Goal: Information Seeking & Learning: Compare options

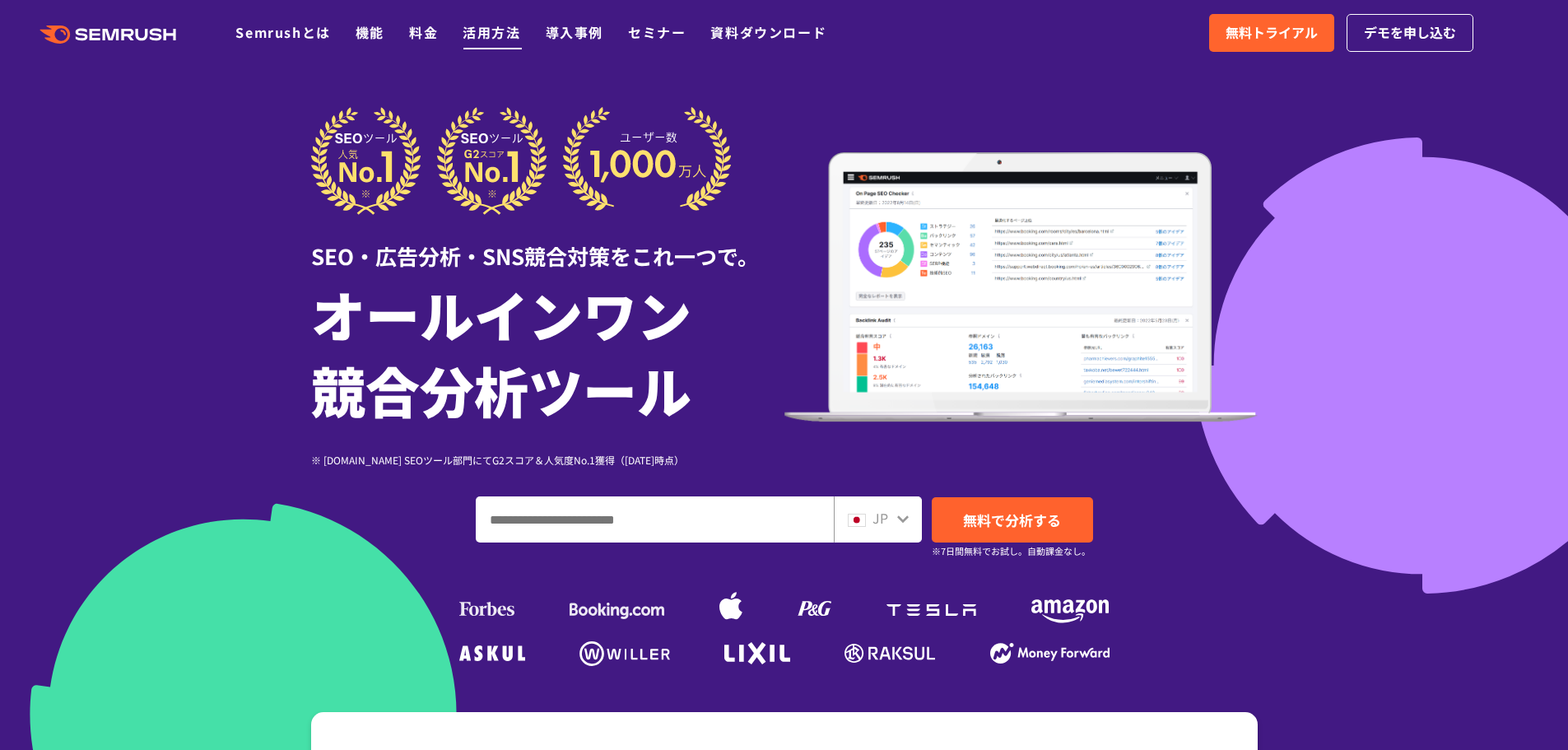
drag, startPoint x: 429, startPoint y: 29, endPoint x: 505, endPoint y: 41, distance: 76.9
click at [429, 29] on link "料金" at bounding box center [423, 32] width 29 height 20
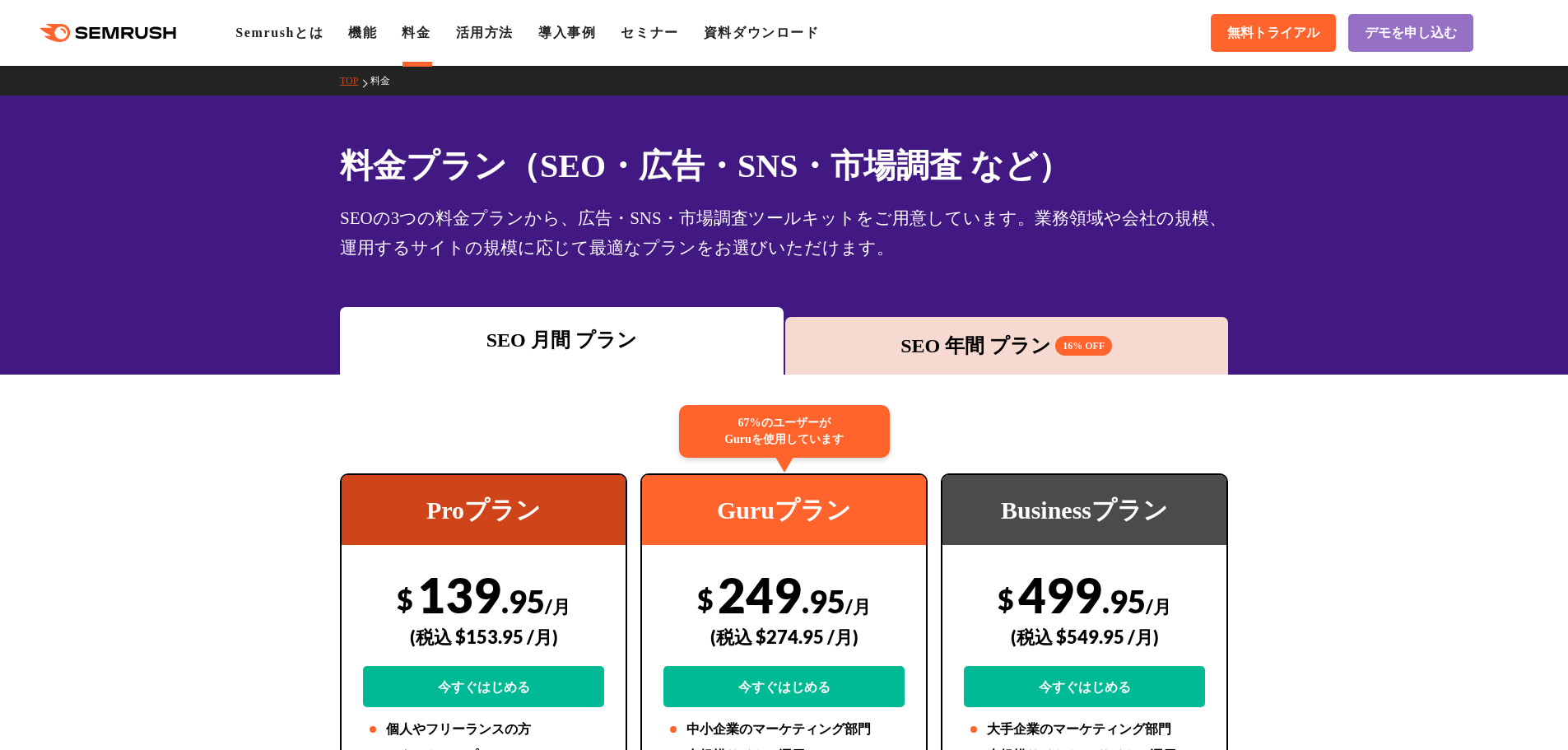
click at [1325, 312] on div "SEO 月間 プラン SEO 年間 プラン 16% OFF" at bounding box center [784, 341] width 1568 height 68
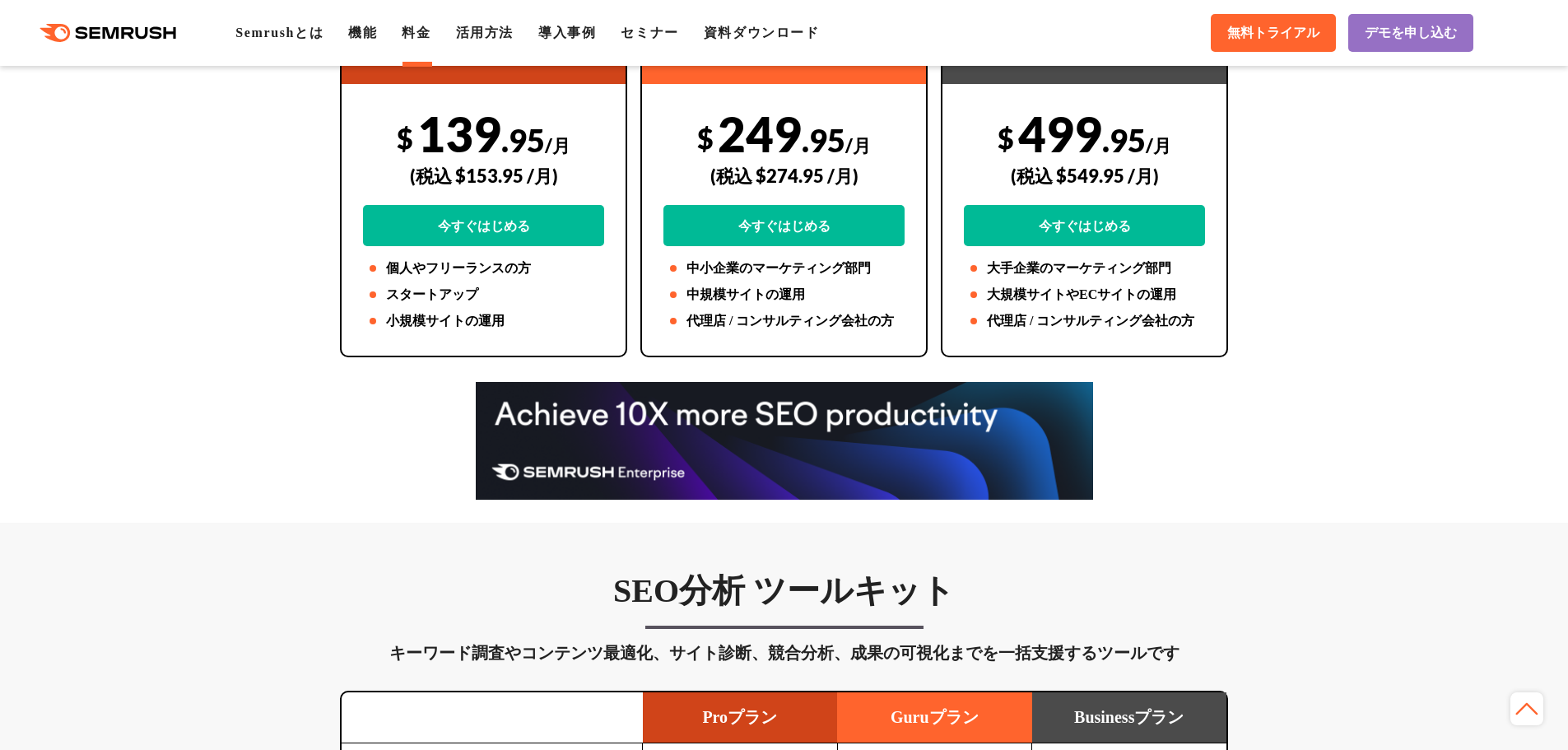
scroll to position [494, 0]
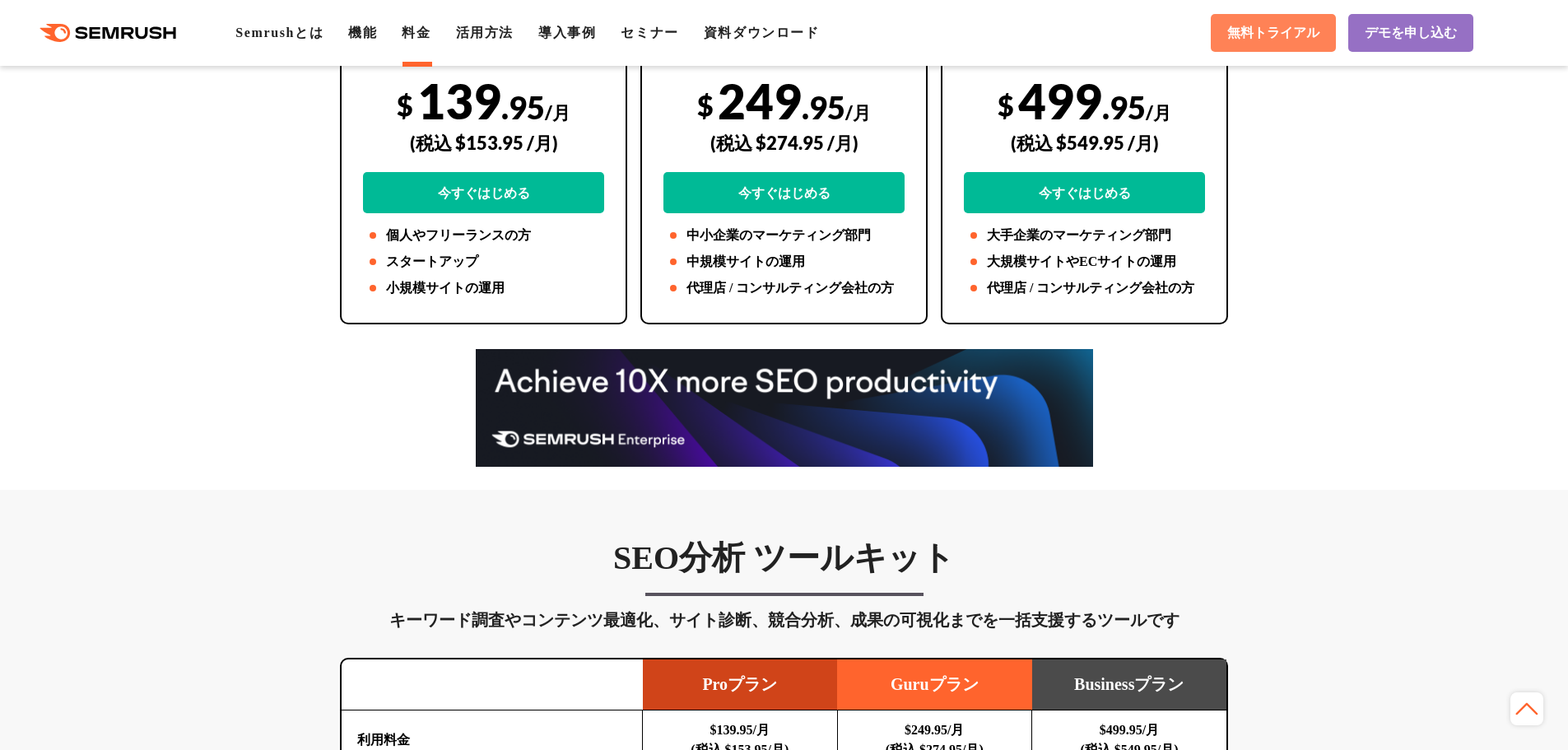
click at [1282, 40] on span "無料トライアル" at bounding box center [1273, 33] width 92 height 17
drag, startPoint x: 1337, startPoint y: 393, endPoint x: 1345, endPoint y: 396, distance: 8.5
click at [1345, 396] on div at bounding box center [784, 407] width 1568 height 118
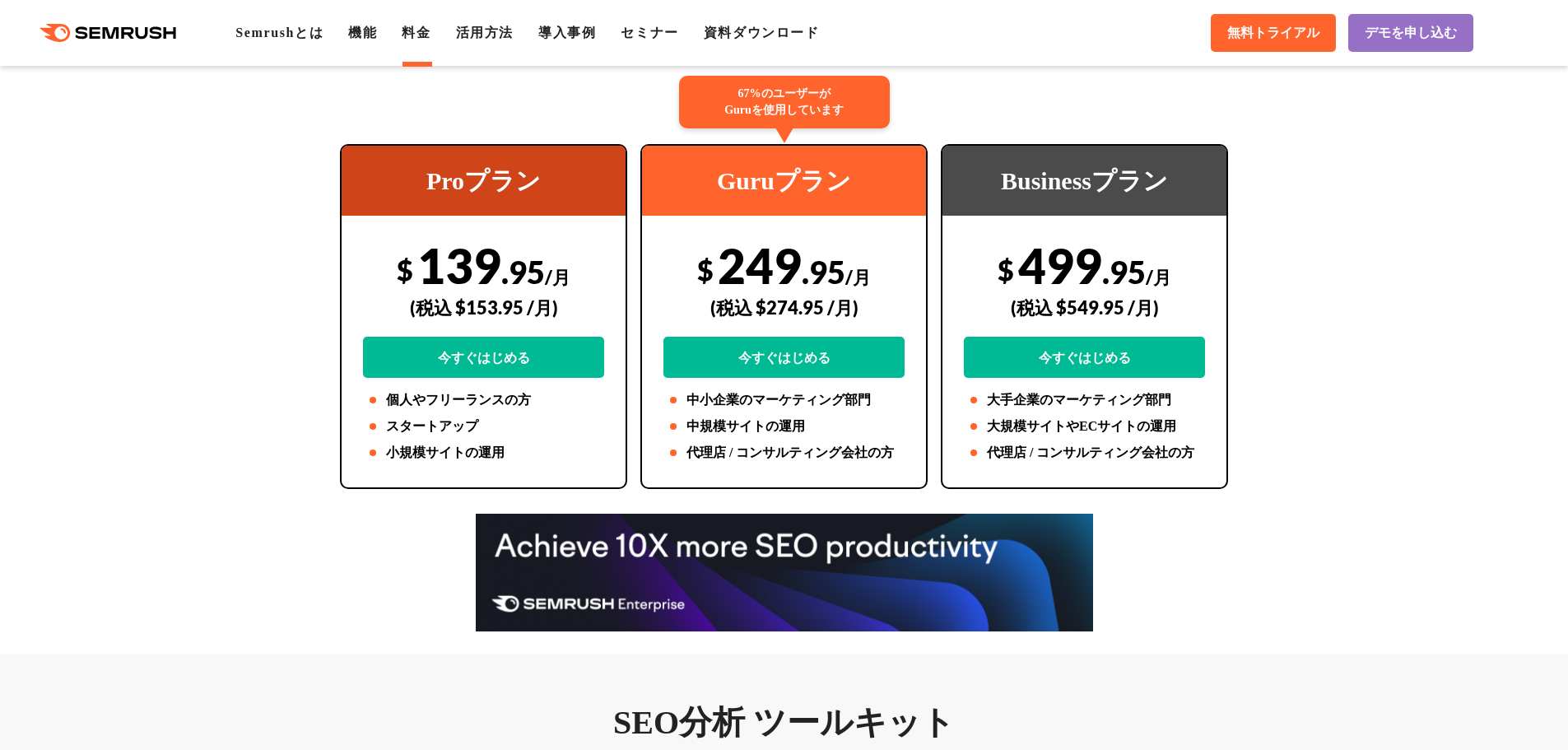
scroll to position [296, 0]
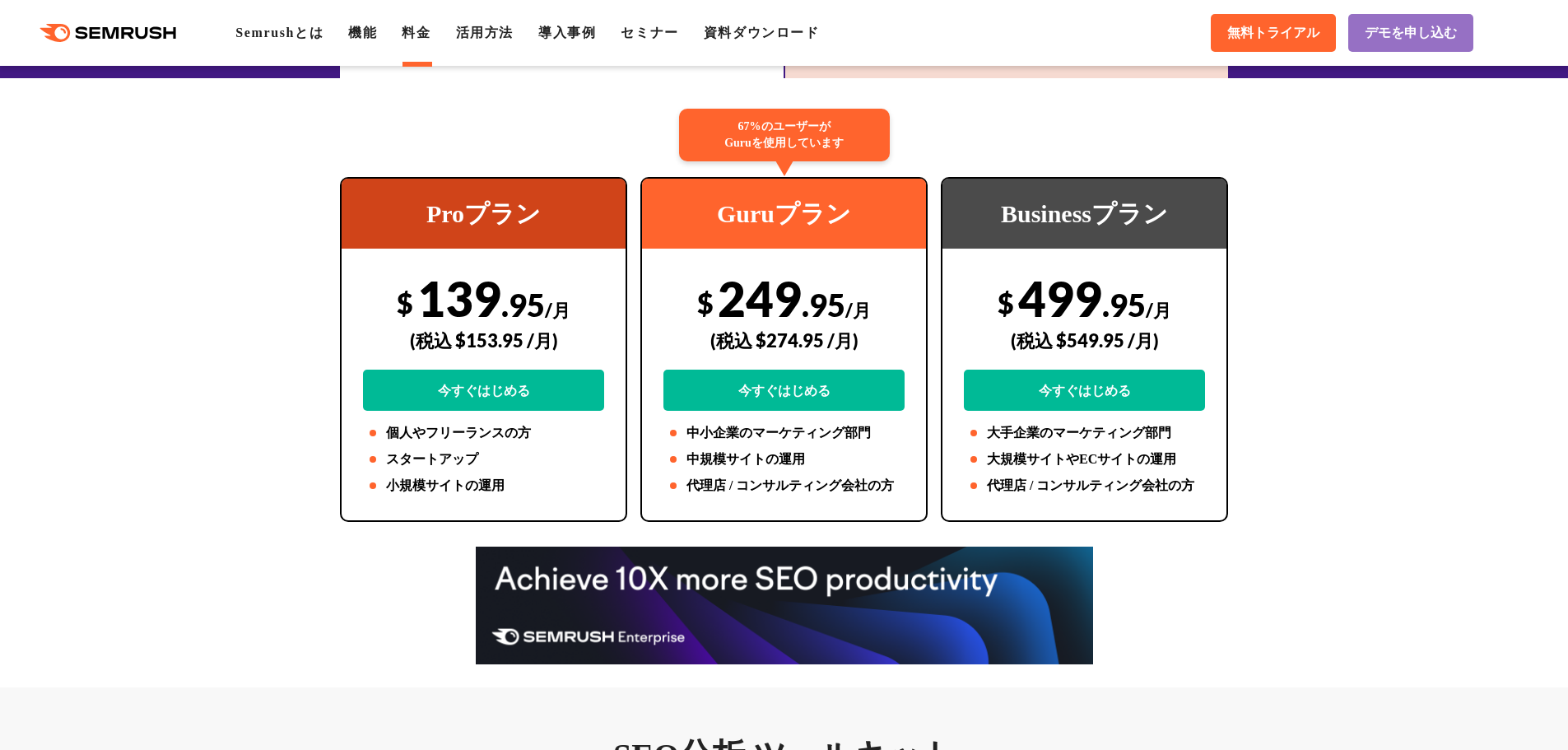
click at [465, 196] on div "Proプラン" at bounding box center [483, 214] width 284 height 70
drag, startPoint x: 427, startPoint y: 214, endPoint x: 587, endPoint y: 214, distance: 160.0
click at [587, 214] on div "Proプラン" at bounding box center [483, 214] width 284 height 70
copy div "Proプラン"
drag, startPoint x: 718, startPoint y: 212, endPoint x: 893, endPoint y: 219, distance: 175.1
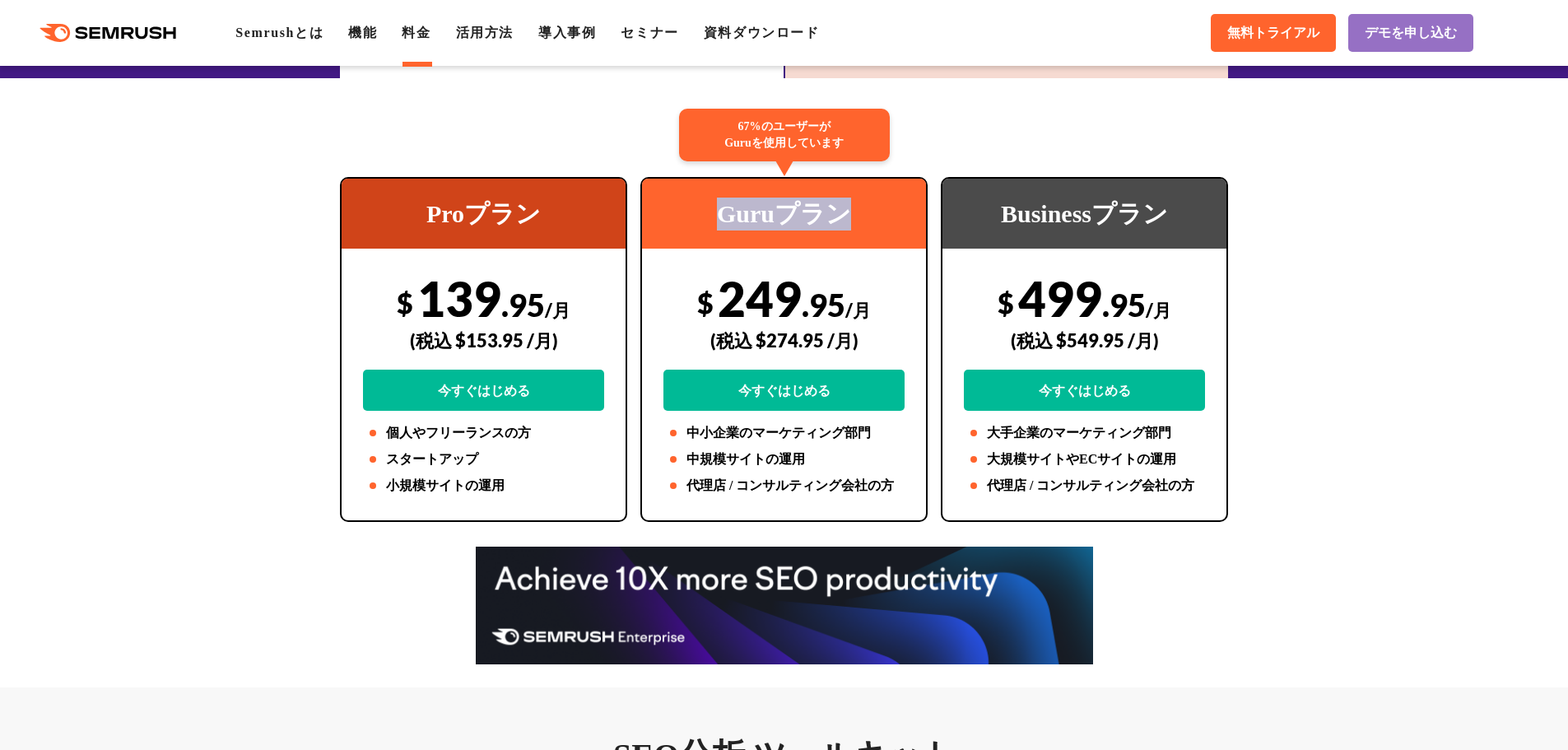
click at [893, 219] on div "Guruプラン" at bounding box center [784, 214] width 284 height 70
copy div "Guruプラン"
click at [1050, 217] on div "Businessプラン" at bounding box center [1085, 214] width 284 height 70
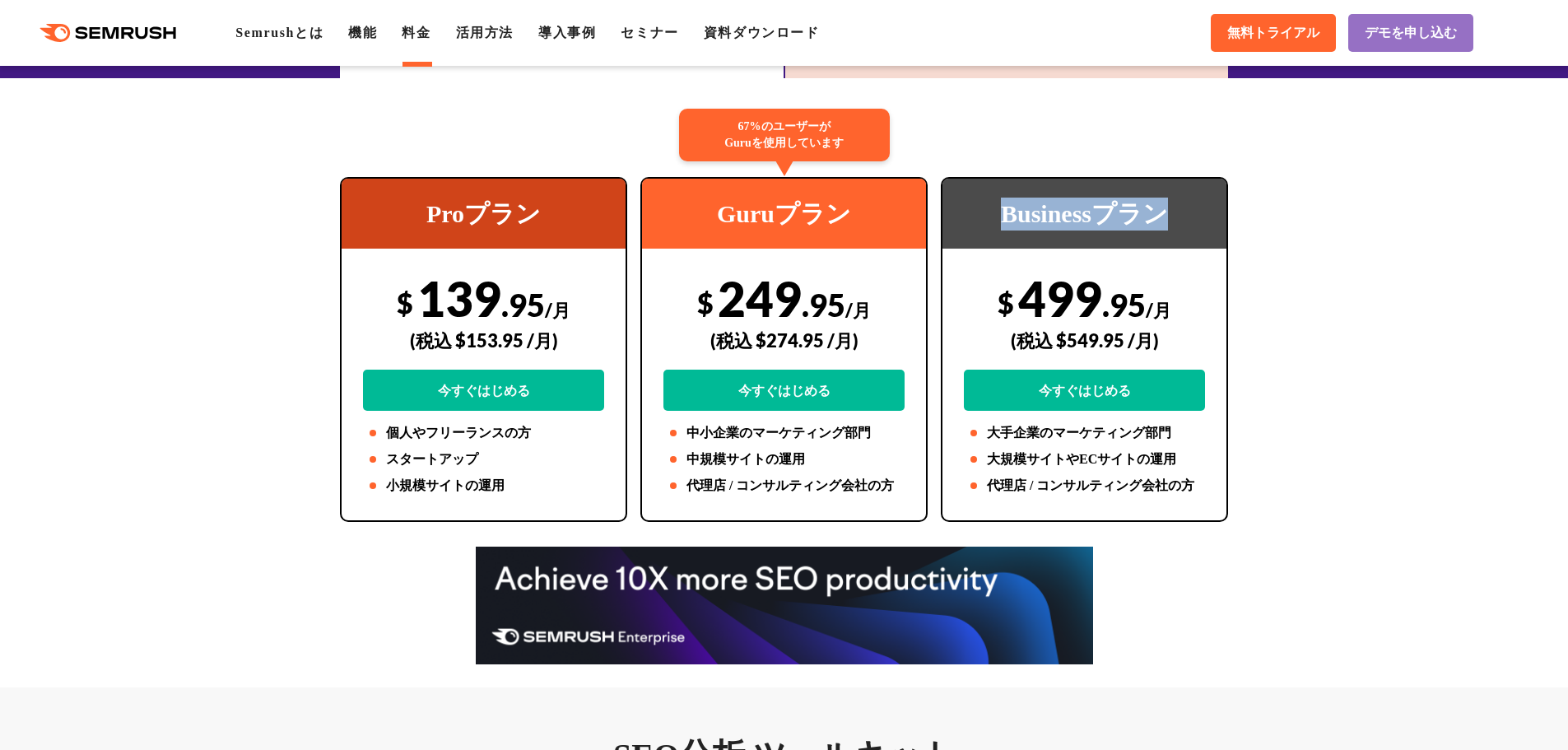
drag, startPoint x: 988, startPoint y: 213, endPoint x: 1201, endPoint y: 212, distance: 213.0
click at [1201, 212] on div "Businessプラン" at bounding box center [1085, 214] width 284 height 70
copy div "Businessプラン"
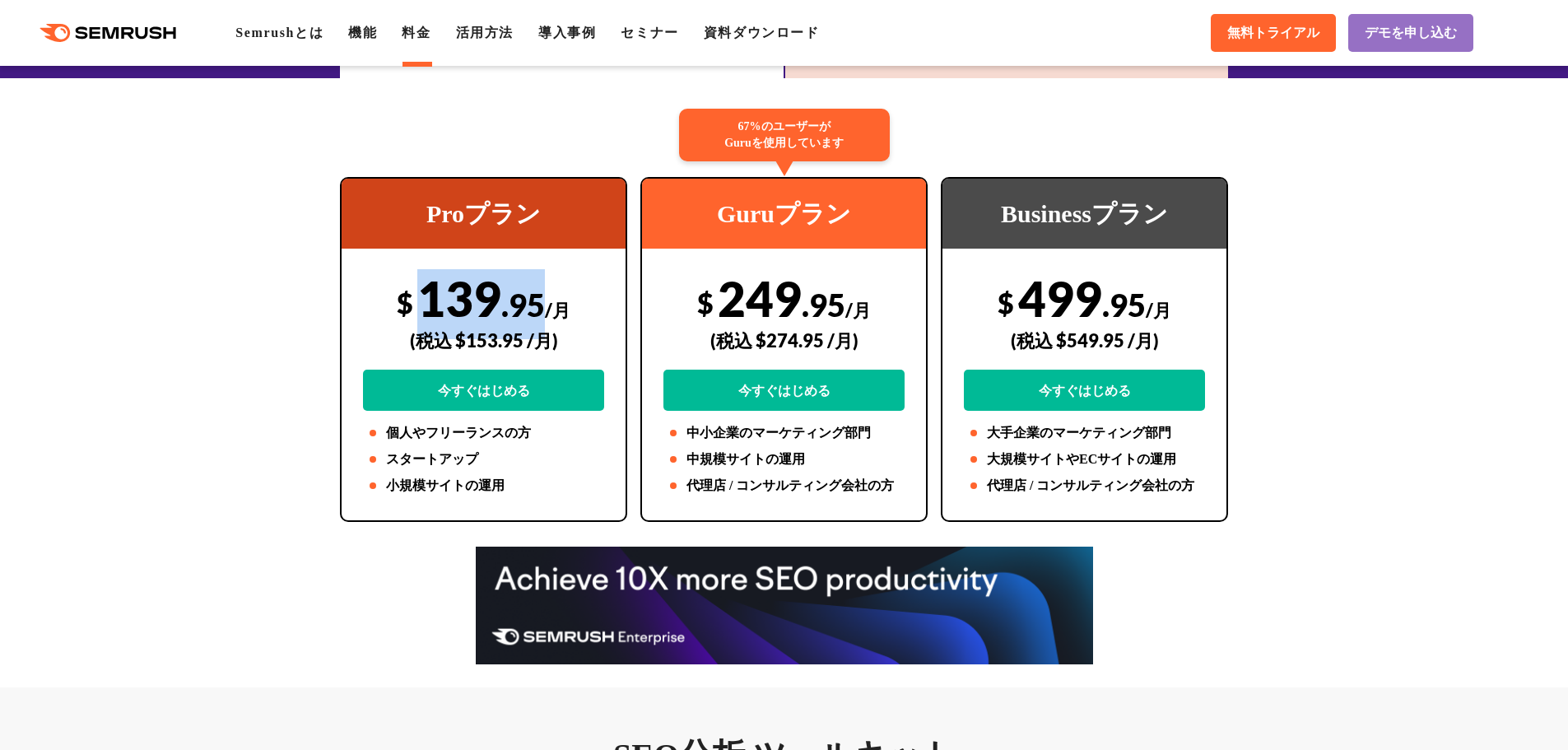
drag, startPoint x: 421, startPoint y: 293, endPoint x: 540, endPoint y: 302, distance: 119.3
click at [540, 302] on div "$ 139 .95 /月 (税込 $153.95 /月) 今すぐはじめる" at bounding box center [483, 340] width 241 height 141
click at [513, 341] on div "(税込 $153.95 /月)" at bounding box center [483, 341] width 241 height 58
drag, startPoint x: 472, startPoint y: 346, endPoint x: 518, endPoint y: 343, distance: 46.1
click at [518, 343] on div "(税込 $153.95 /月)" at bounding box center [483, 341] width 241 height 58
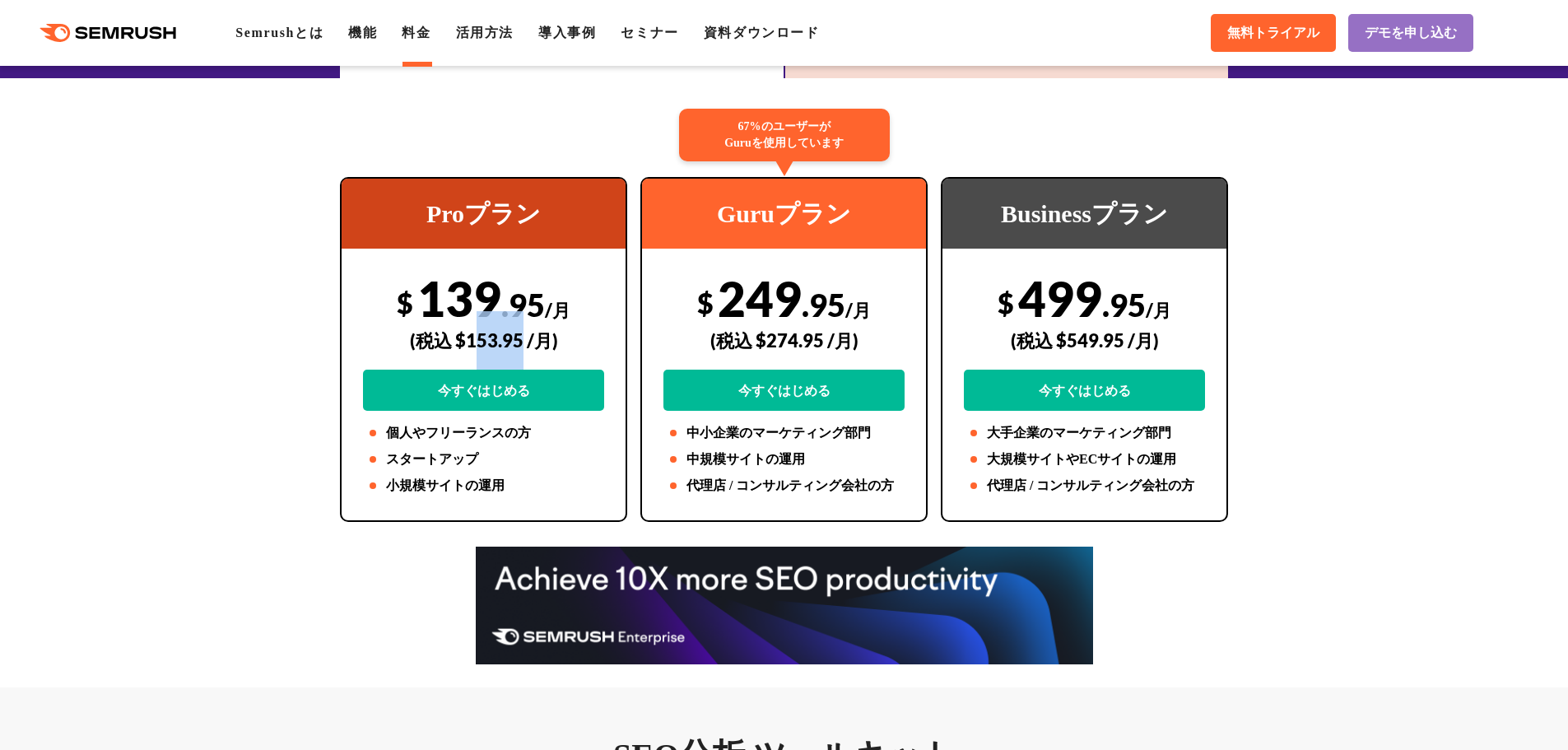
click at [518, 351] on div "(税込 $153.95 /月)" at bounding box center [483, 341] width 241 height 58
click at [476, 340] on div "(税込 $153.95 /月)" at bounding box center [483, 341] width 241 height 58
drag, startPoint x: 470, startPoint y: 339, endPoint x: 520, endPoint y: 338, distance: 50.0
click at [520, 338] on div "(税込 $153.95 /月)" at bounding box center [483, 341] width 241 height 58
copy div "153.95"
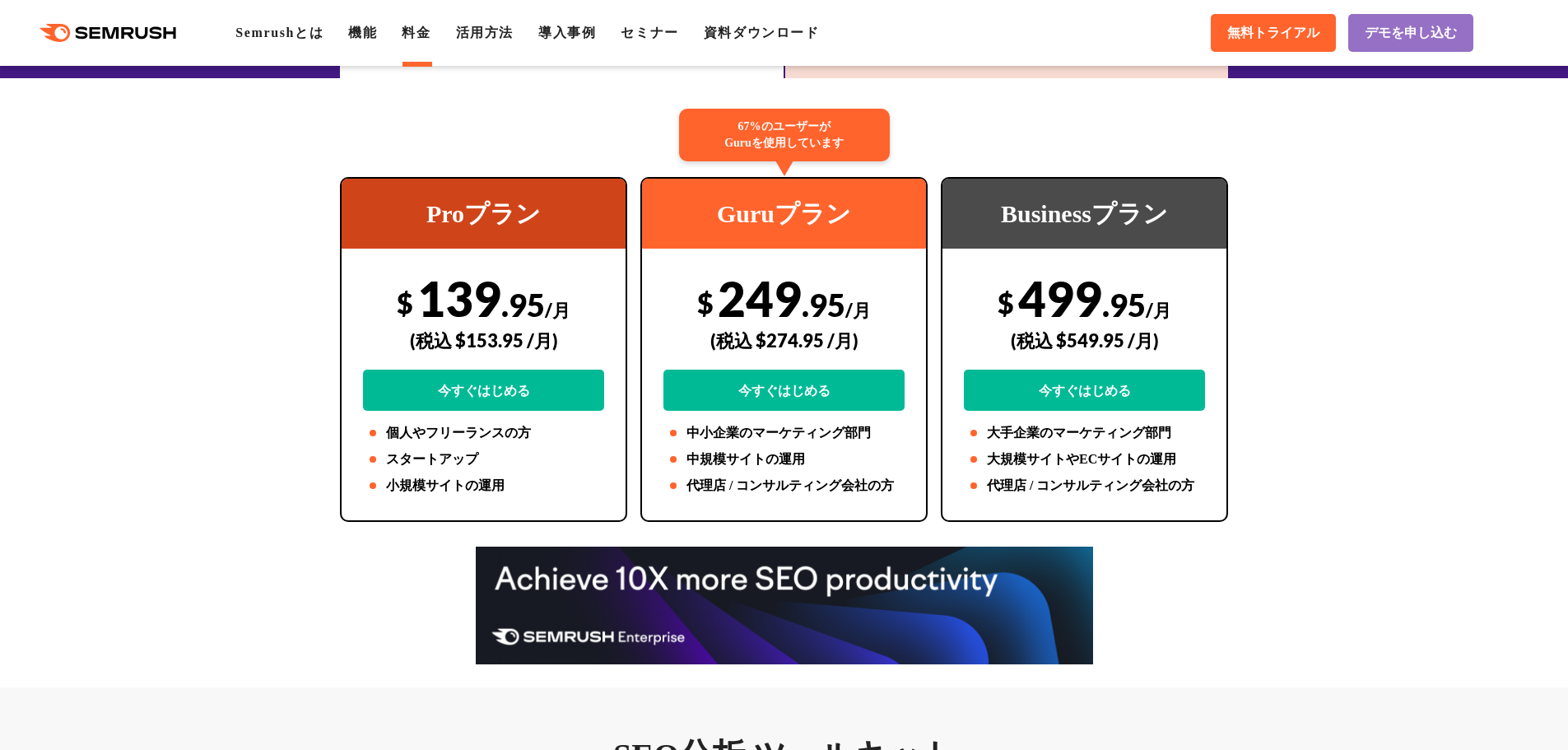
drag, startPoint x: 758, startPoint y: 317, endPoint x: 733, endPoint y: 287, distance: 39.1
click at [757, 317] on div "(税込 $274.95 /月)" at bounding box center [784, 341] width 241 height 58
drag, startPoint x: 729, startPoint y: 286, endPoint x: 748, endPoint y: 288, distance: 19.1
click at [748, 288] on div "$ 249 .95 /月 (税込 $274.95 /月) 今すぐはじめる" at bounding box center [784, 340] width 241 height 141
click at [772, 329] on div "(税込 $274.95 /月)" at bounding box center [784, 341] width 241 height 58
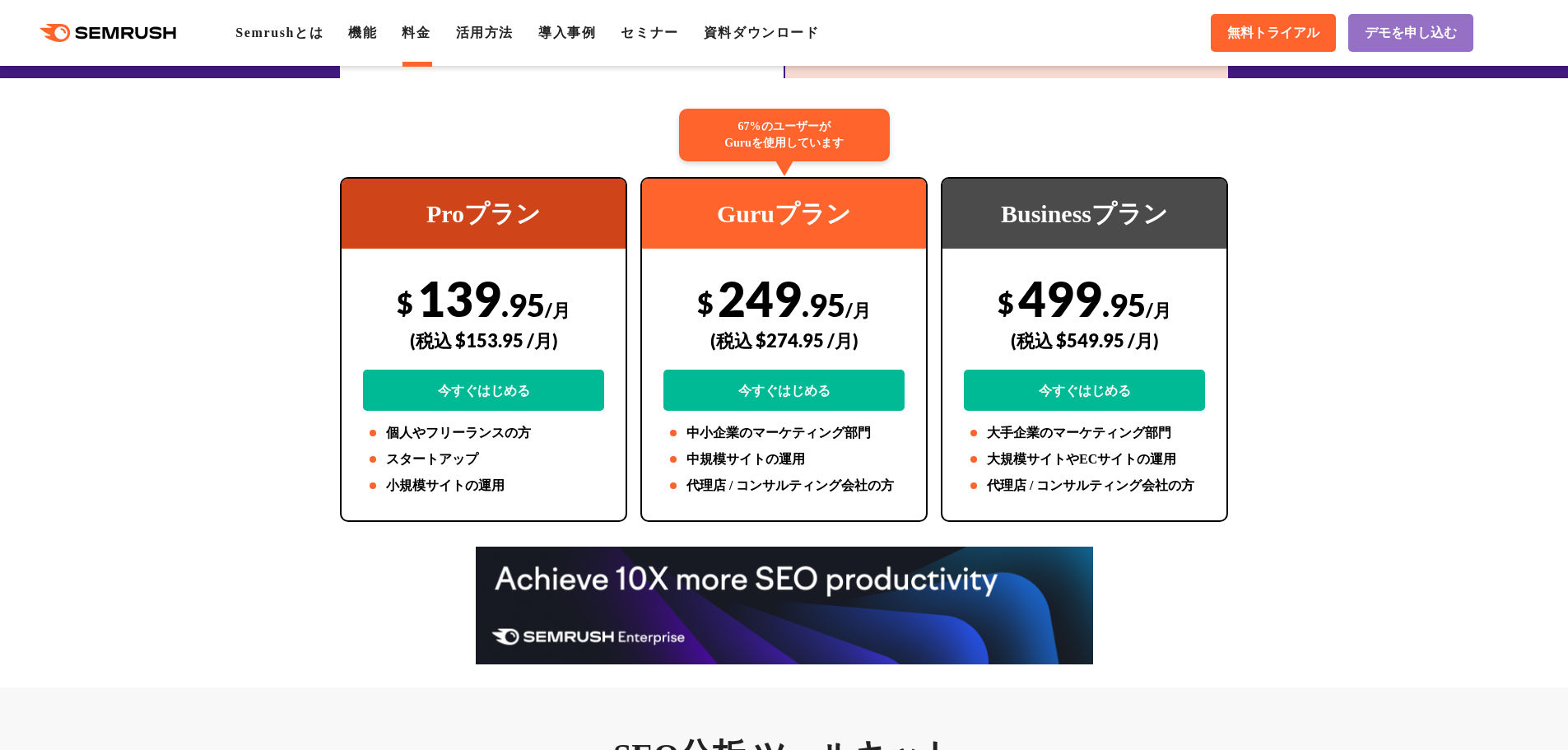
click at [825, 346] on div "(税込 $274.95 /月)" at bounding box center [784, 341] width 241 height 58
drag, startPoint x: 827, startPoint y: 331, endPoint x: 768, endPoint y: 334, distance: 59.1
click at [768, 334] on div "(税込 $274.95 /月)" at bounding box center [784, 341] width 241 height 58
copy div "274.95"
drag, startPoint x: 1007, startPoint y: 328, endPoint x: 1028, endPoint y: 299, distance: 35.8
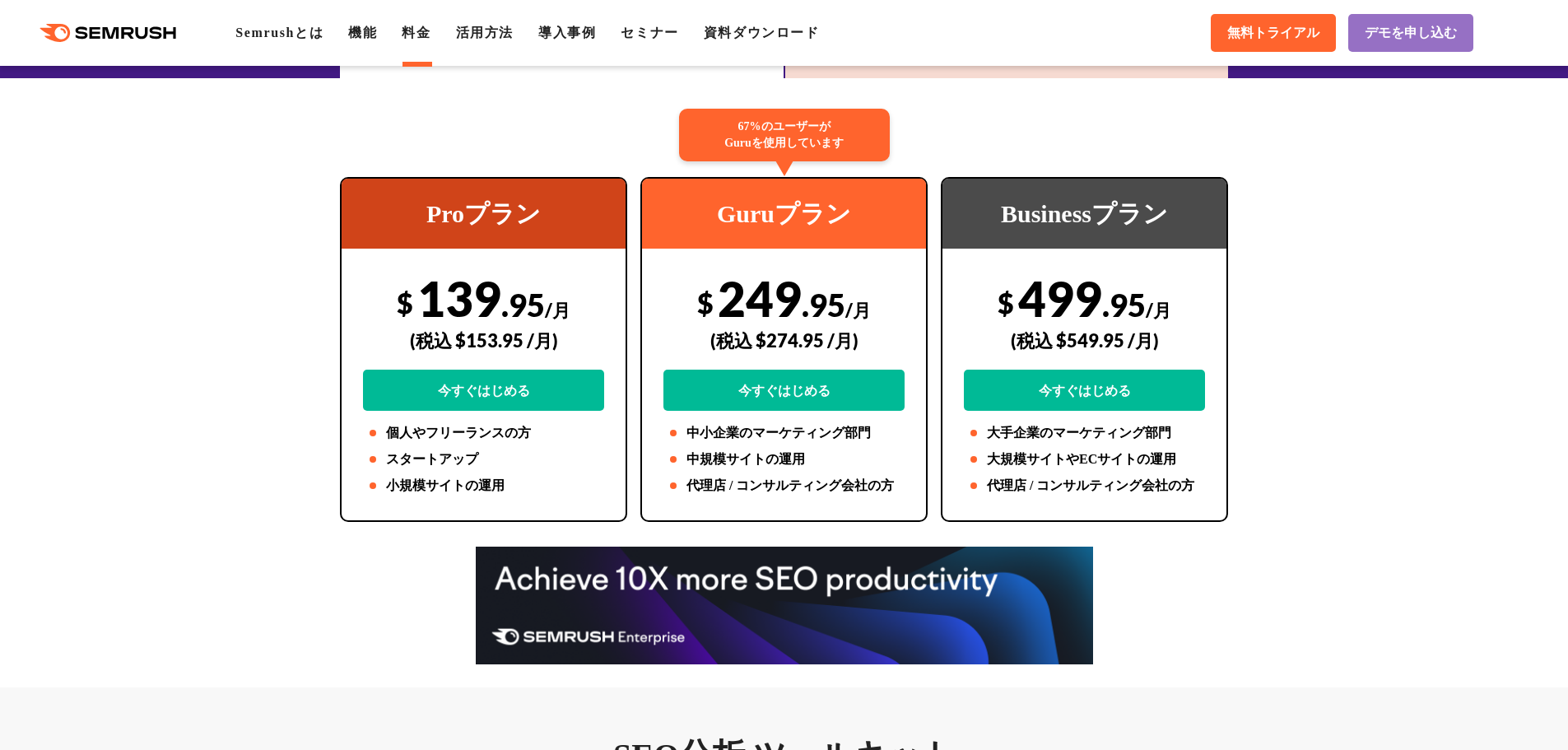
click at [1007, 328] on div "$ 499 .95 /月 (税込 $549.95 /月) 今すぐはじめる" at bounding box center [1084, 340] width 241 height 141
drag, startPoint x: 1022, startPoint y: 296, endPoint x: 1140, endPoint y: 295, distance: 118.0
click at [1140, 295] on div "$ 499 .95 /月 (税込 $549.95 /月) 今すぐはじめる" at bounding box center [1084, 340] width 241 height 141
copy div "499 .95"
click at [1094, 336] on div "(税込 $549.95 /月)" at bounding box center [1084, 341] width 241 height 58
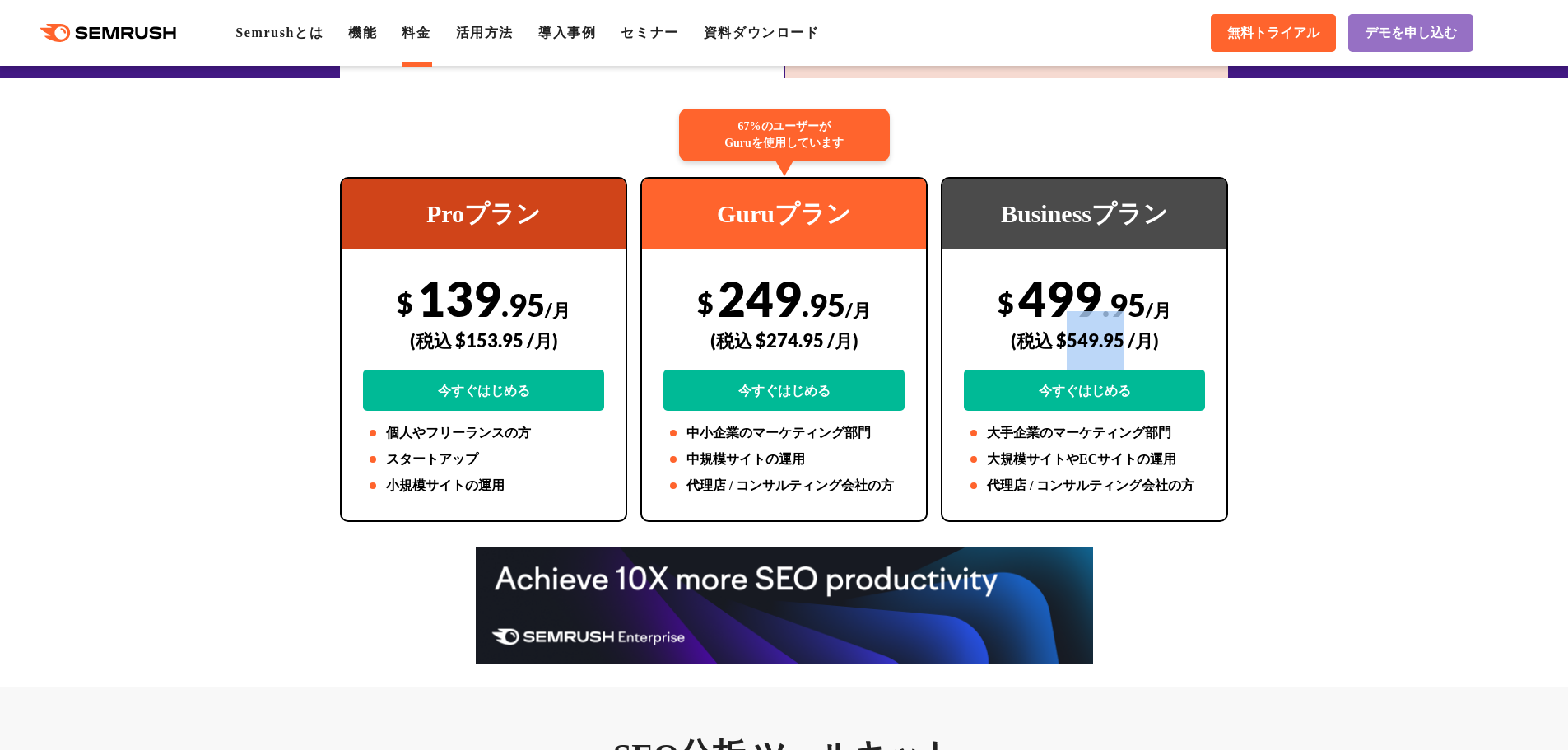
drag, startPoint x: 1071, startPoint y: 341, endPoint x: 1123, endPoint y: 343, distance: 52.0
click at [1123, 343] on div "(税込 $549.95 /月)" at bounding box center [1084, 341] width 241 height 58
copy div "549.95"
